Goal: Find contact information

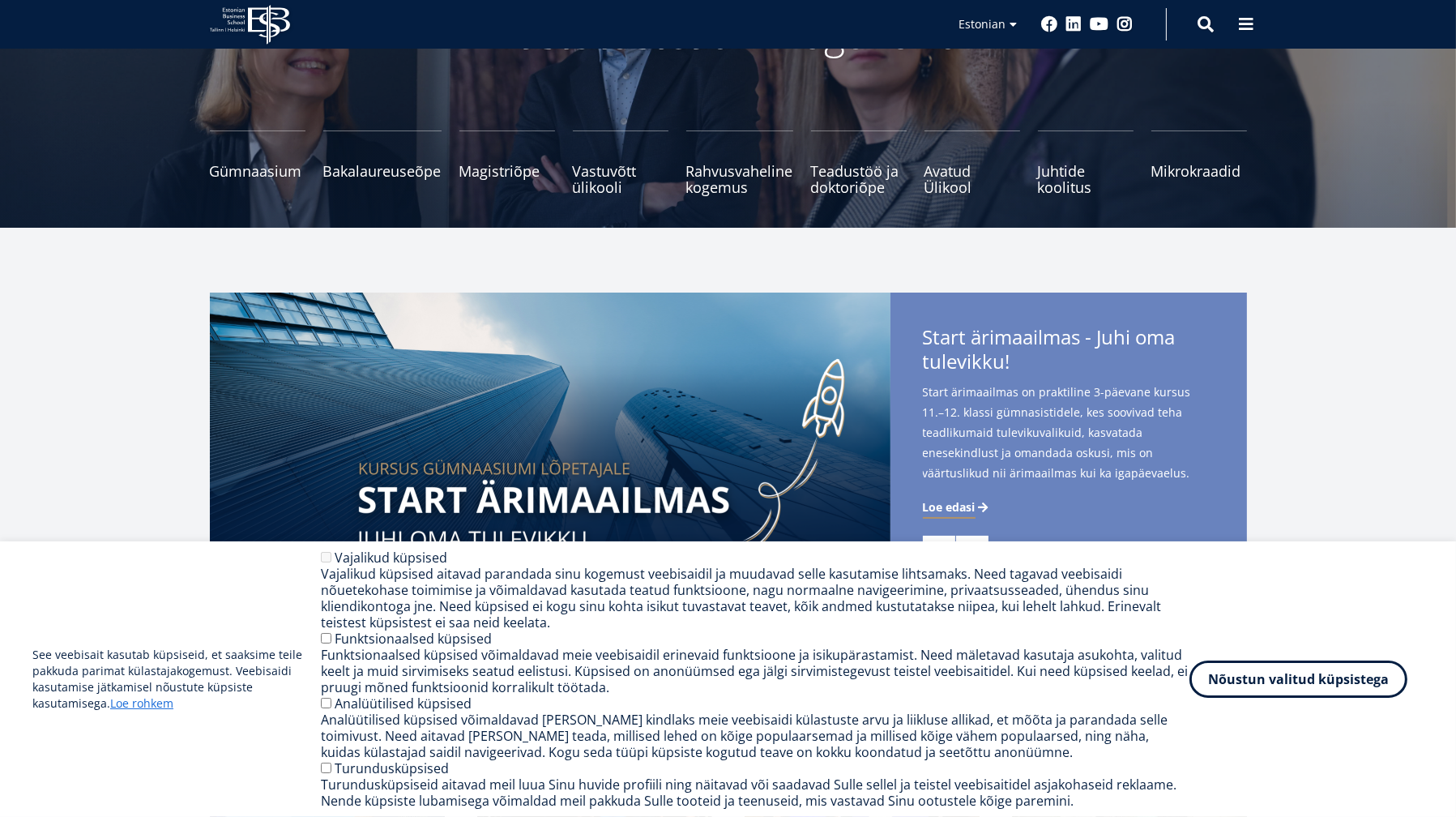
scroll to position [162, 0]
click at [1341, 680] on button "Nõustun valitud küpsistega" at bounding box center [1299, 676] width 218 height 38
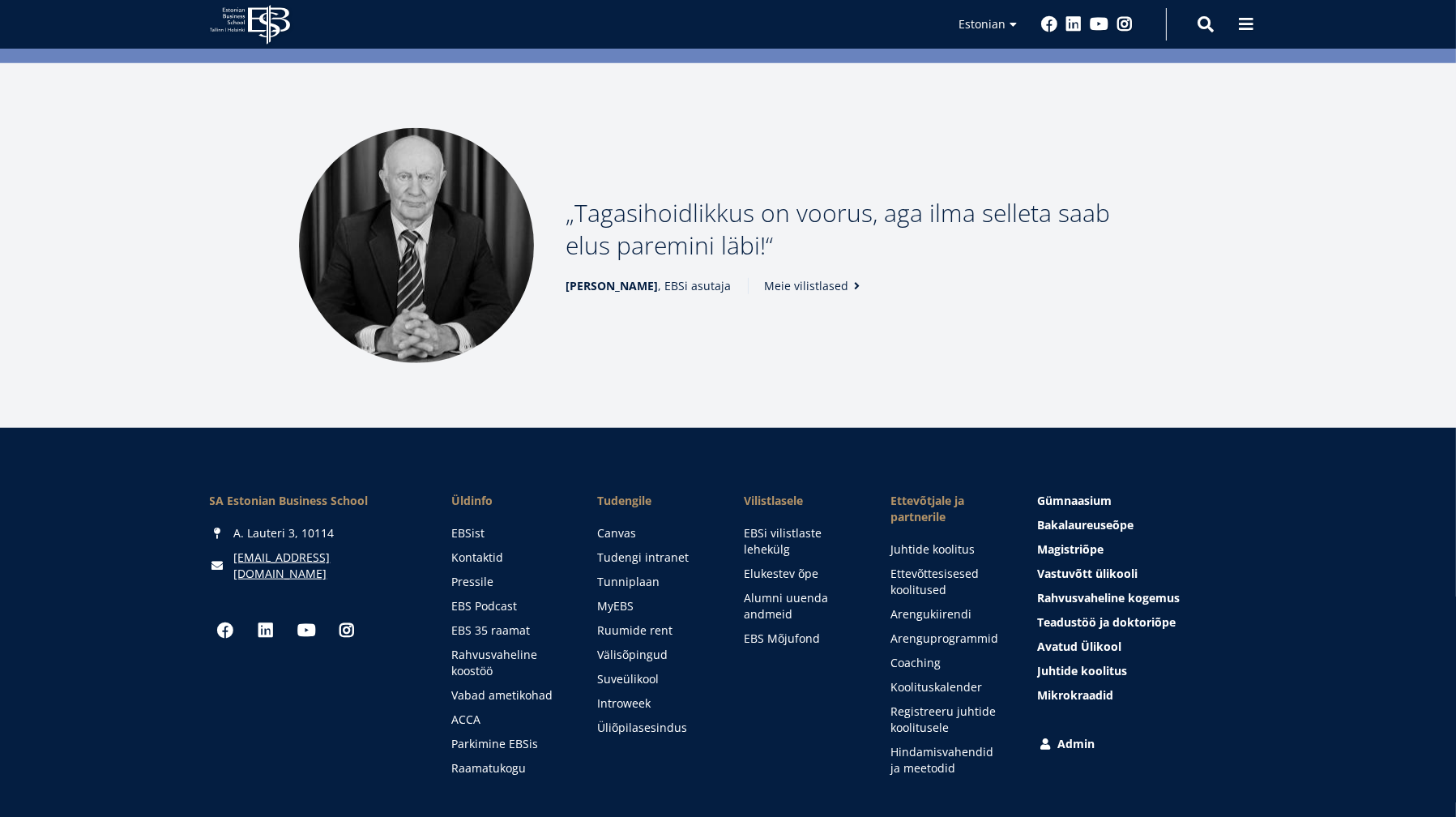
scroll to position [2156, 0]
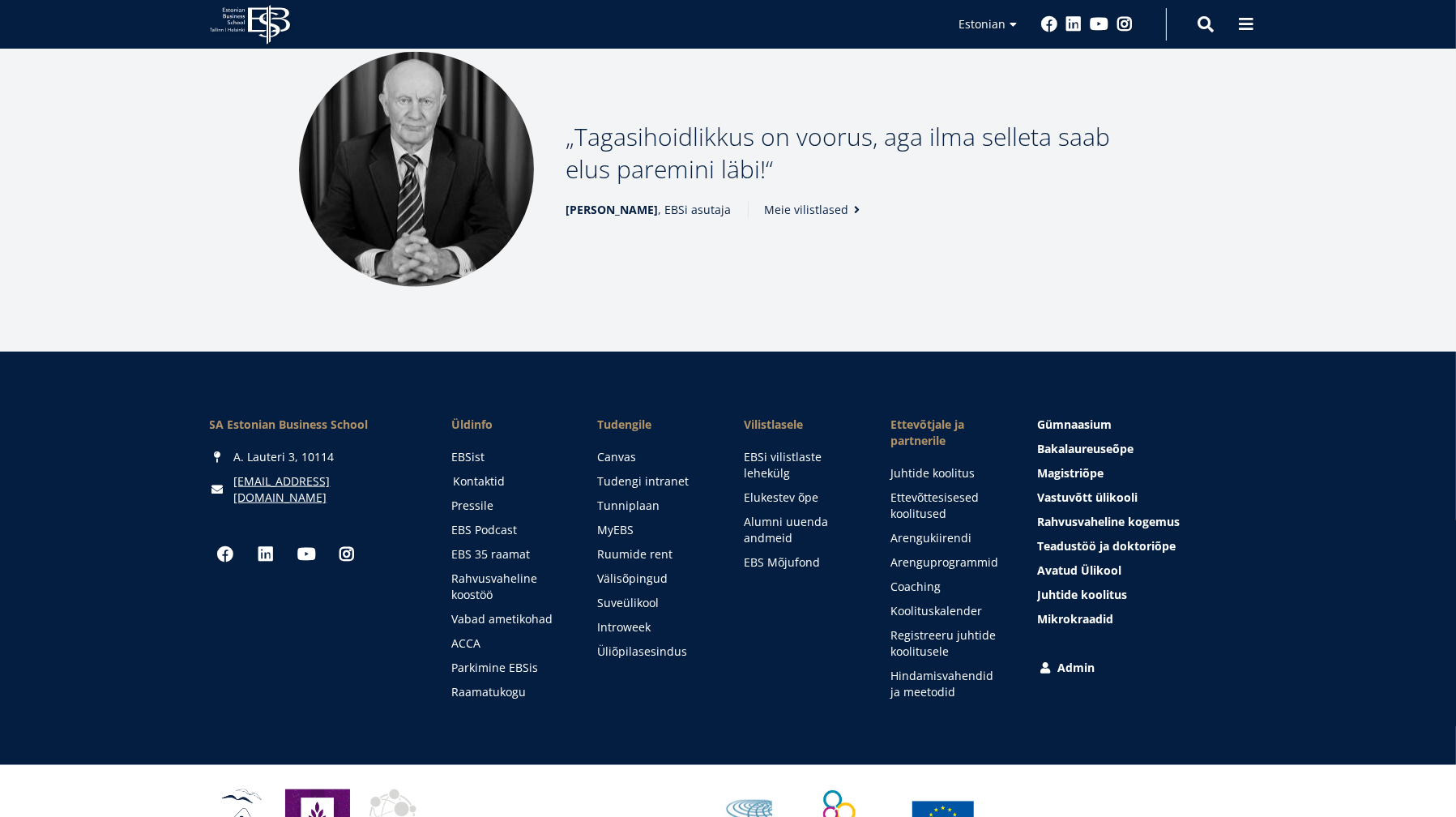
click at [466, 473] on link "Kontaktid" at bounding box center [510, 481] width 115 height 16
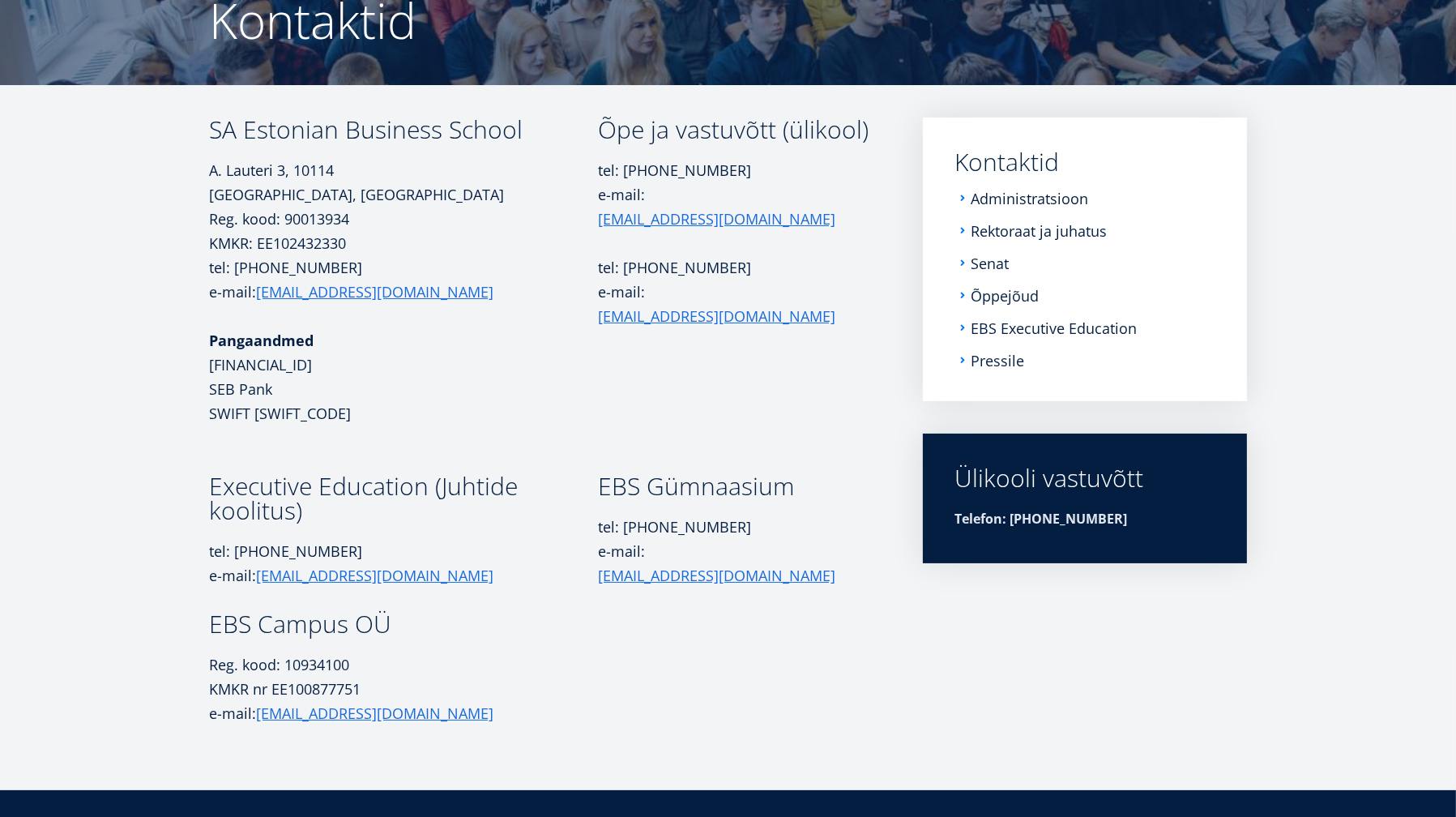
scroll to position [113, 0]
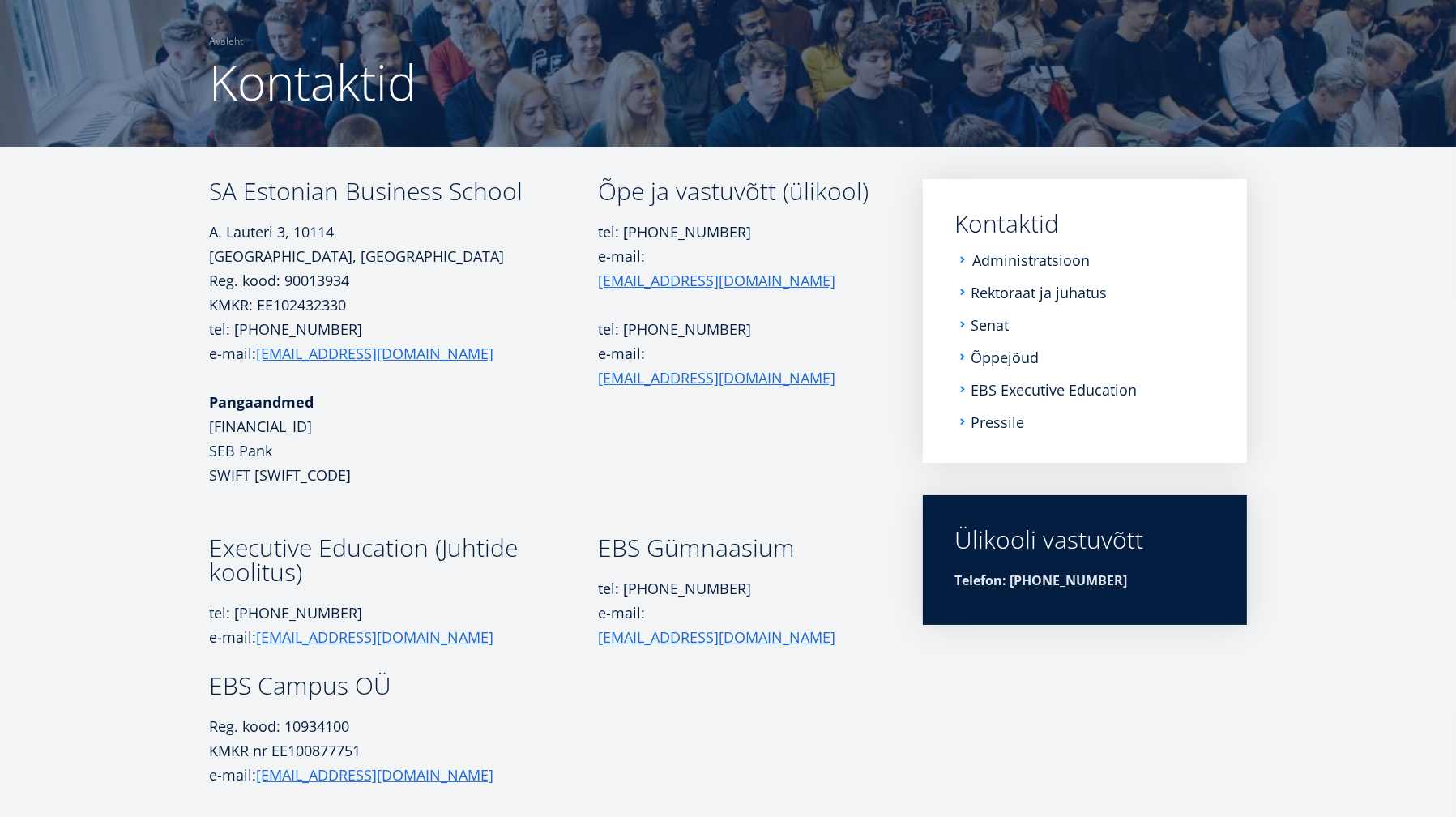
click at [1060, 254] on link "Administratsioon" at bounding box center [1032, 260] width 118 height 16
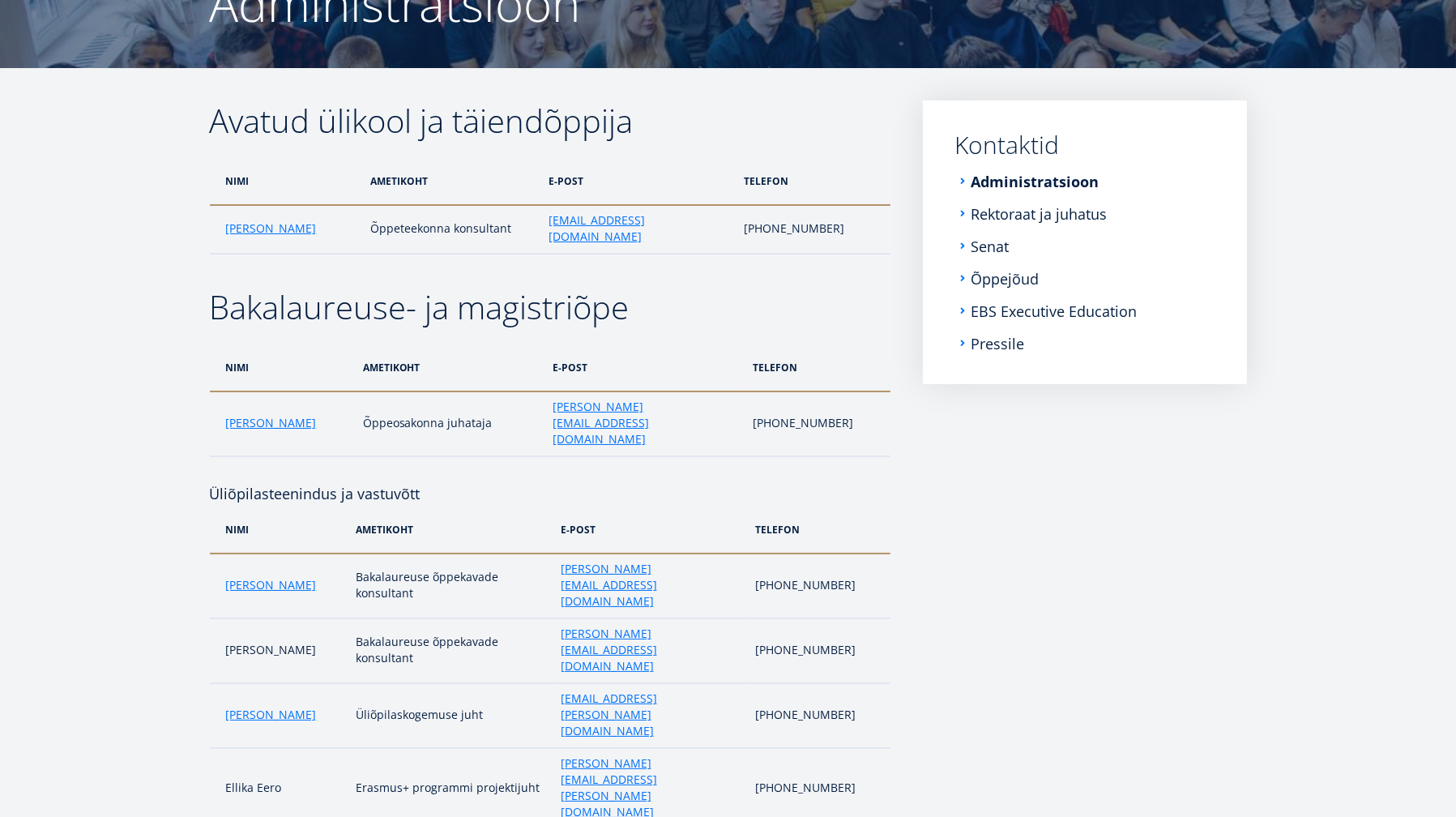
scroll to position [243, 0]
